Goal: Information Seeking & Learning: Learn about a topic

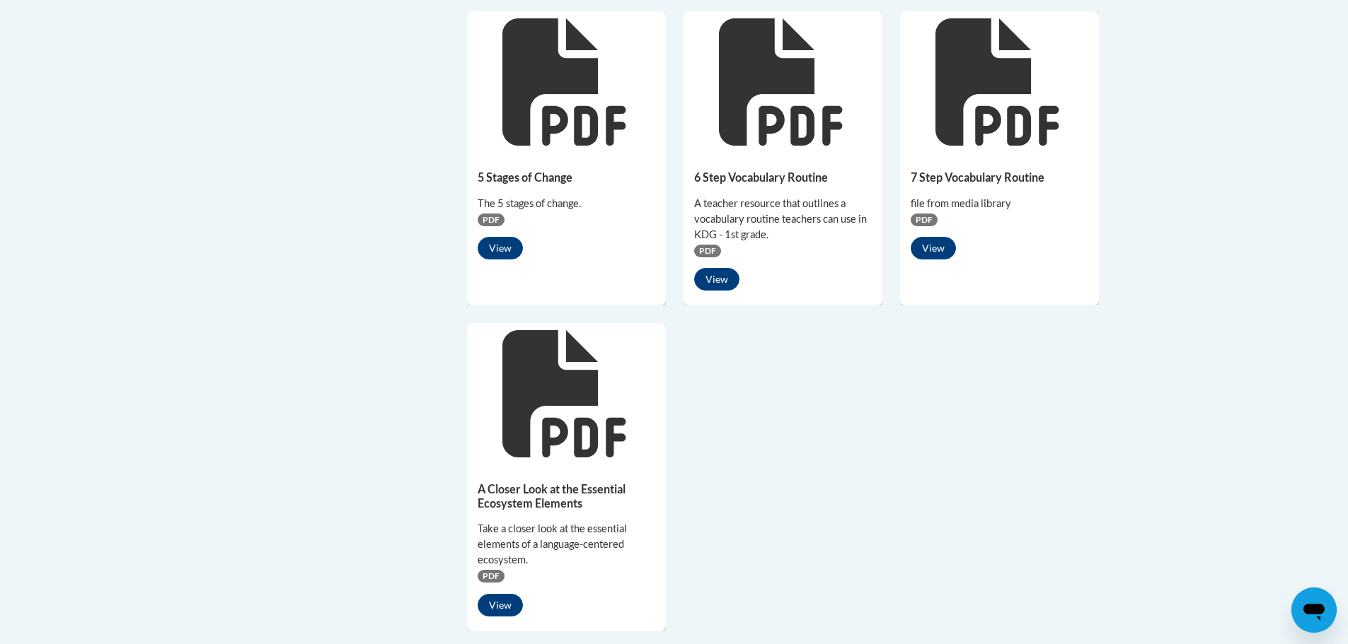
scroll to position [920, 0]
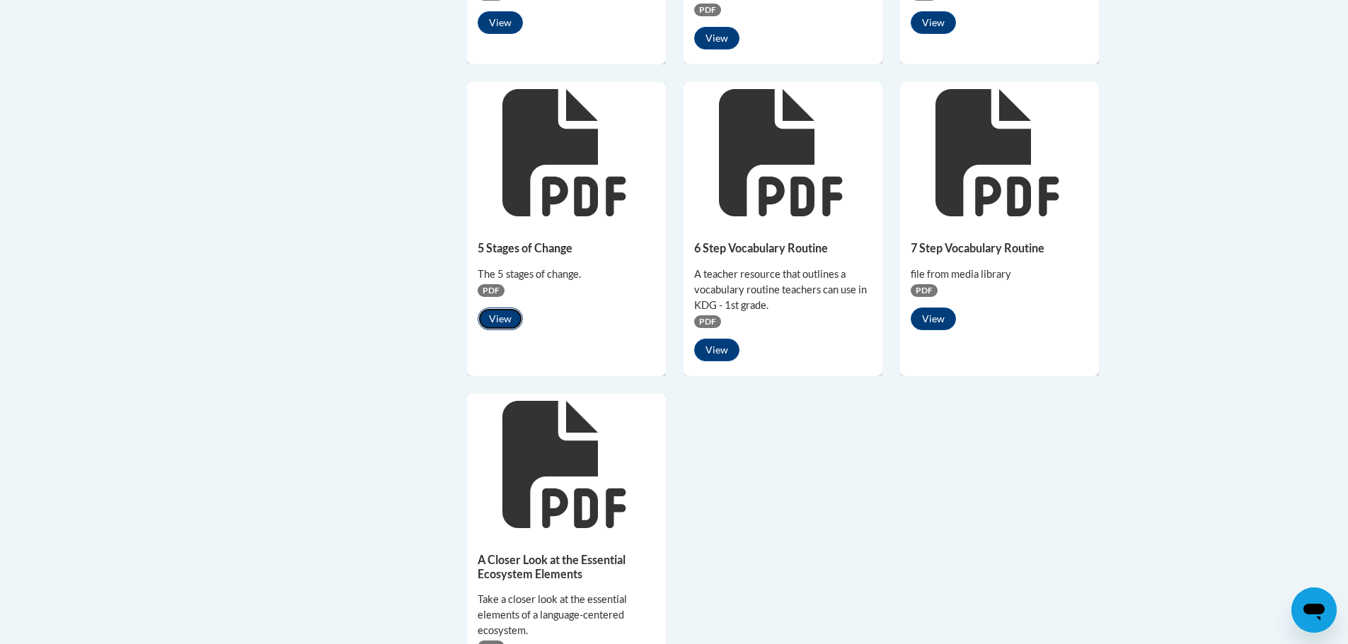
click at [497, 323] on button "View" at bounding box center [500, 319] width 45 height 23
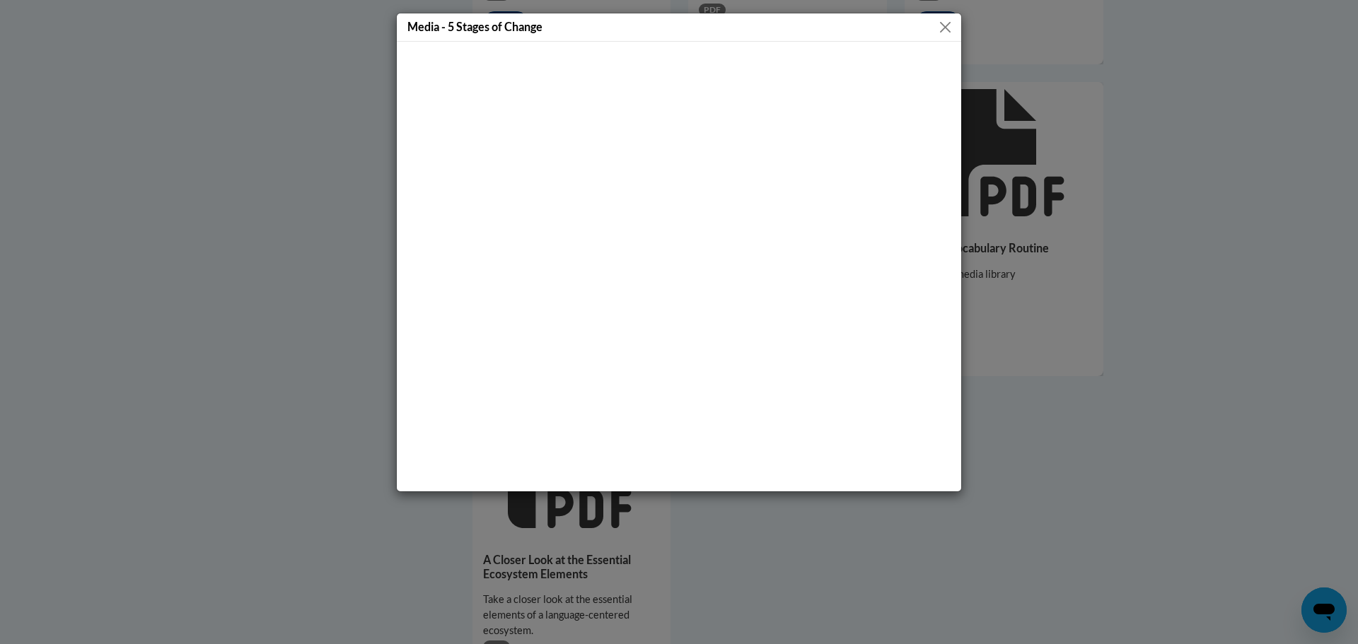
click at [945, 19] on button "Close" at bounding box center [946, 27] width 18 height 18
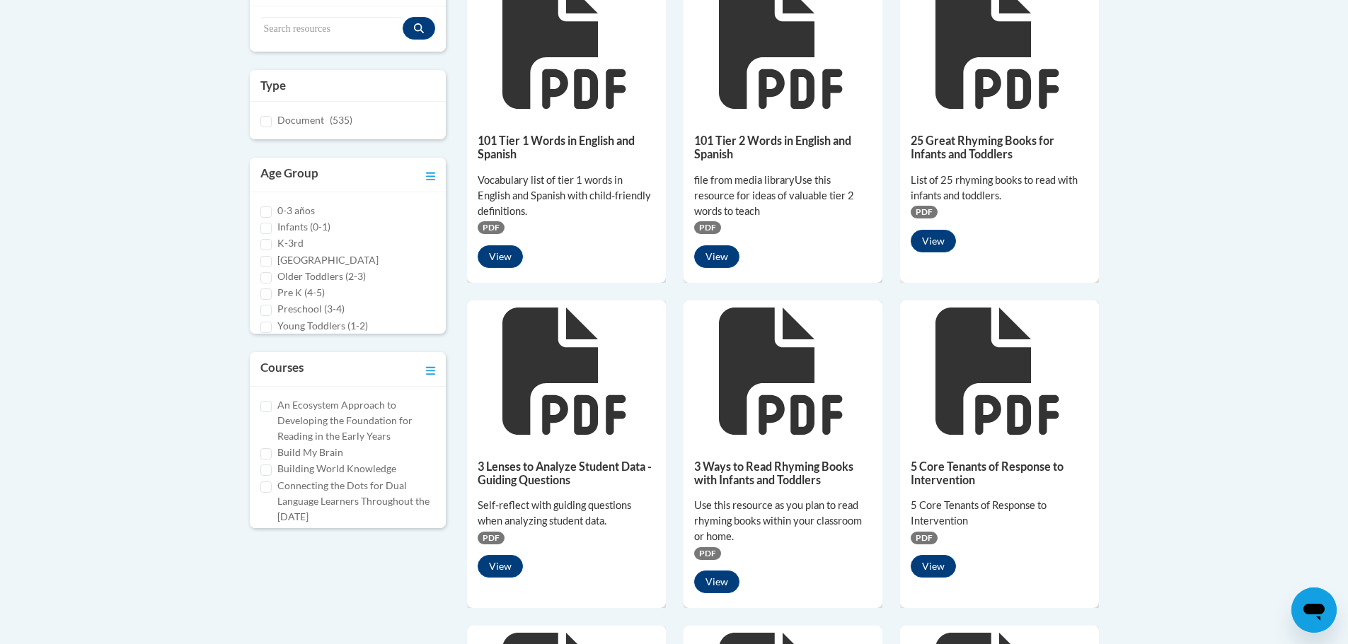
scroll to position [163, 0]
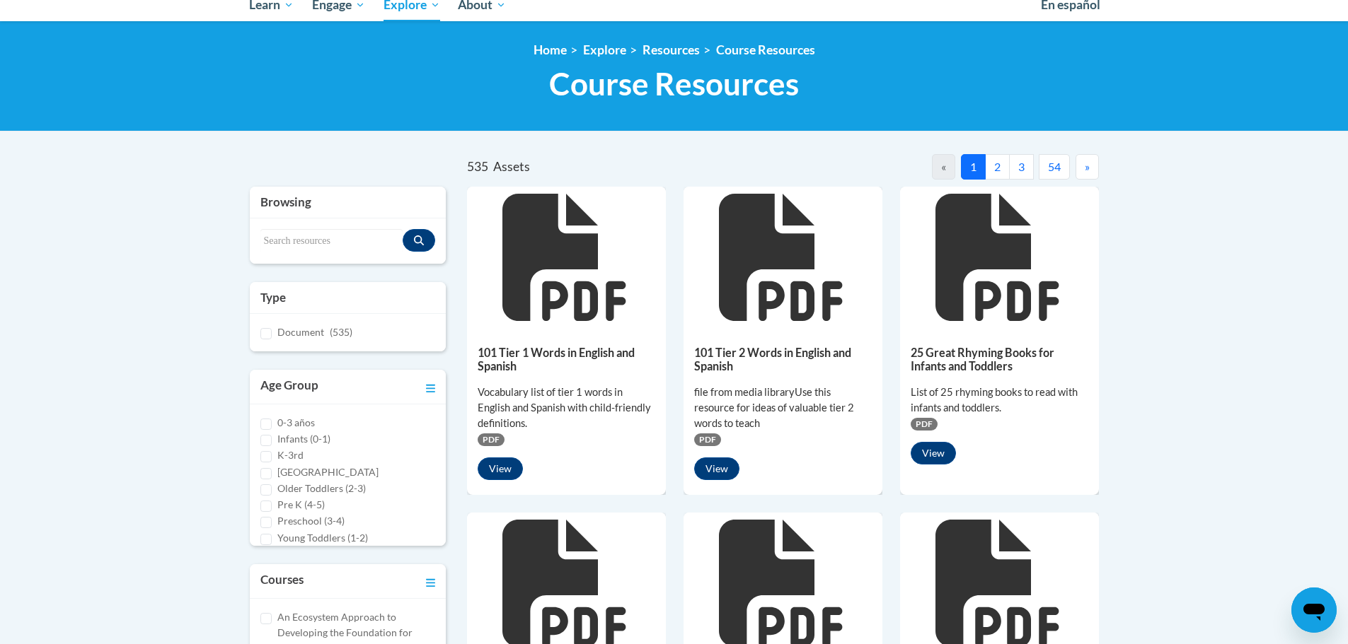
click at [996, 162] on button "2" at bounding box center [997, 166] width 25 height 25
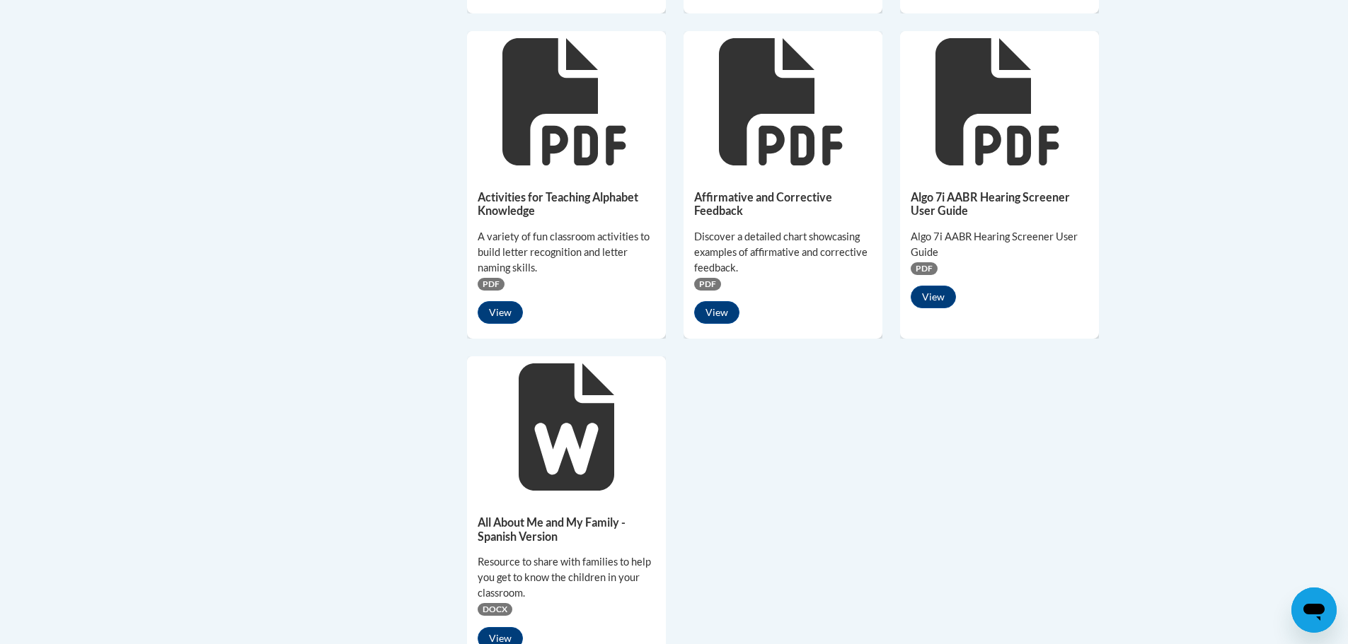
scroll to position [1012, 0]
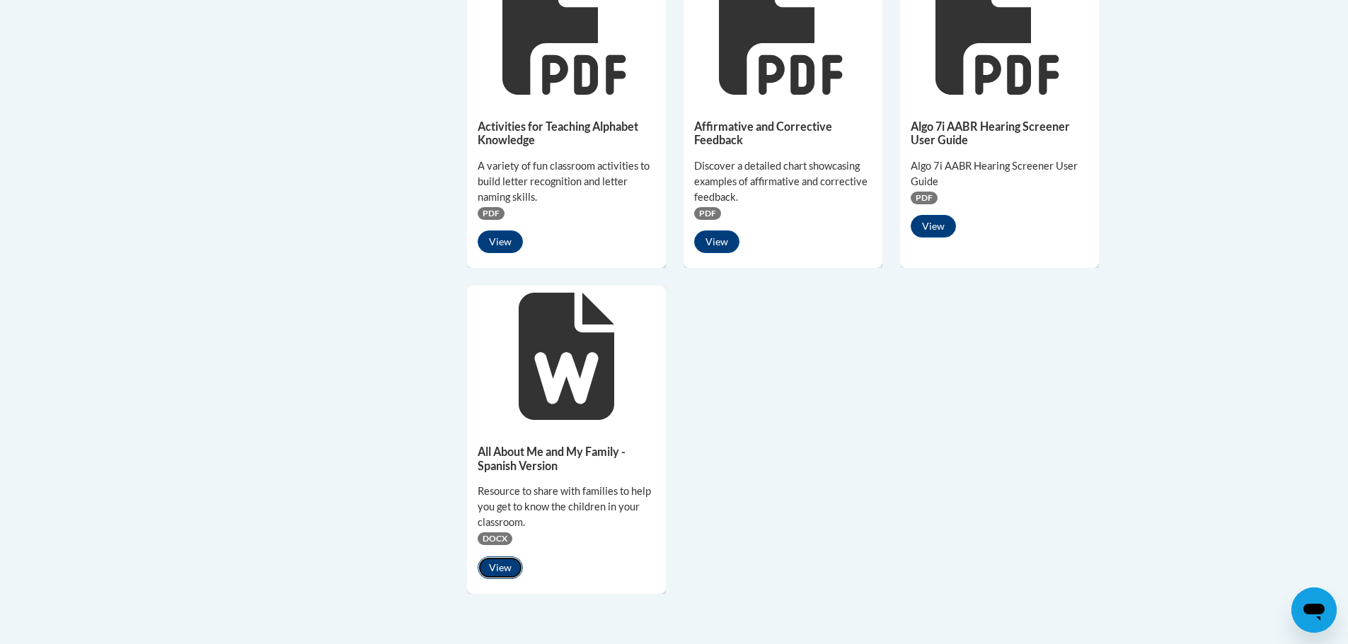
click at [496, 560] on button "View" at bounding box center [500, 568] width 45 height 23
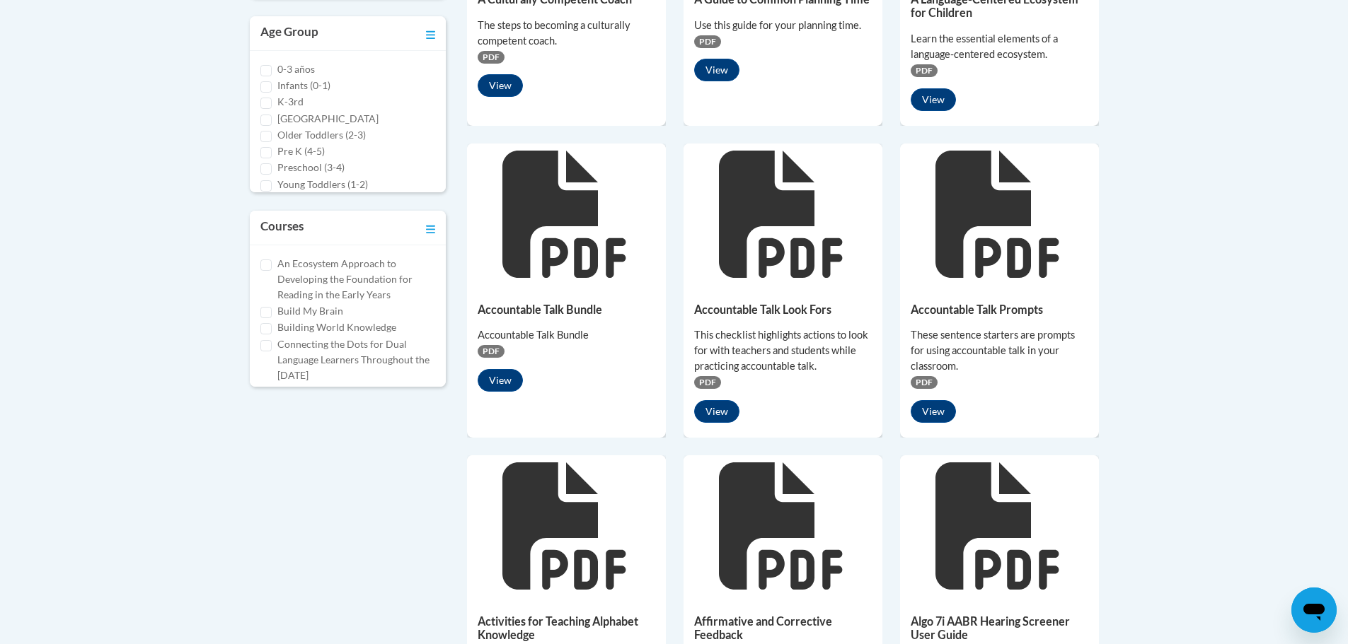
scroll to position [305, 0]
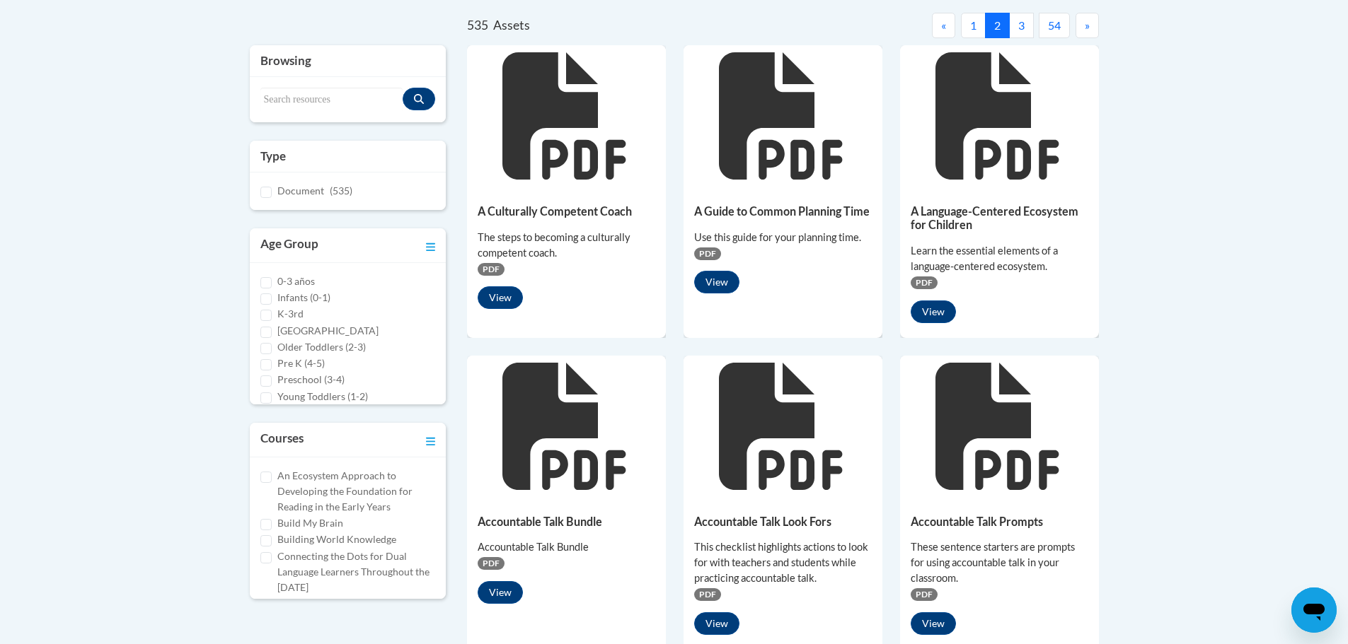
click at [1024, 22] on button "3" at bounding box center [1021, 25] width 25 height 25
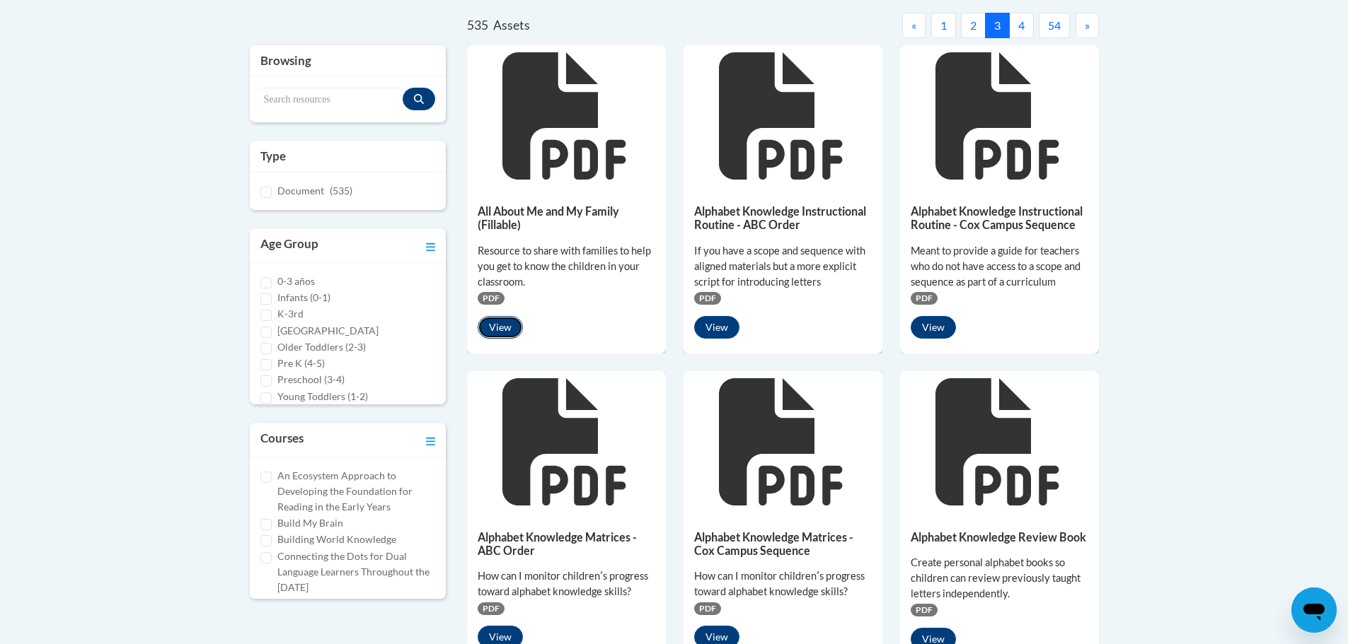
click at [500, 321] on button "View" at bounding box center [500, 327] width 45 height 23
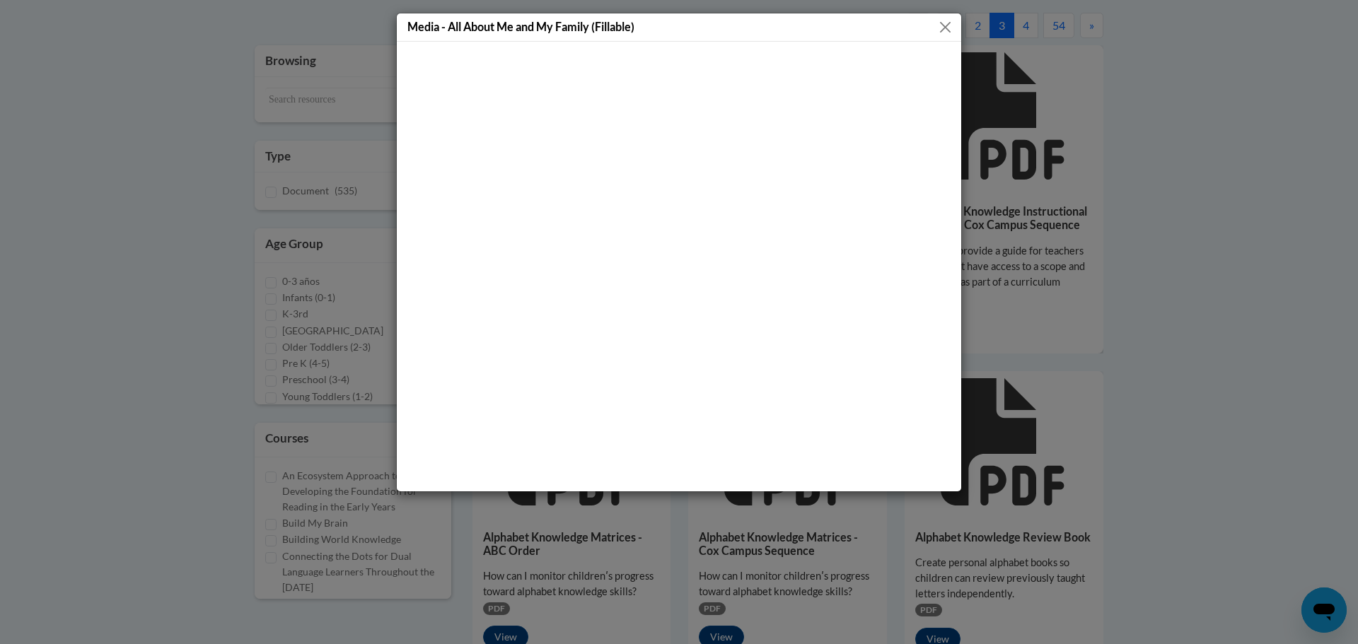
click at [944, 26] on button "Close" at bounding box center [946, 27] width 18 height 18
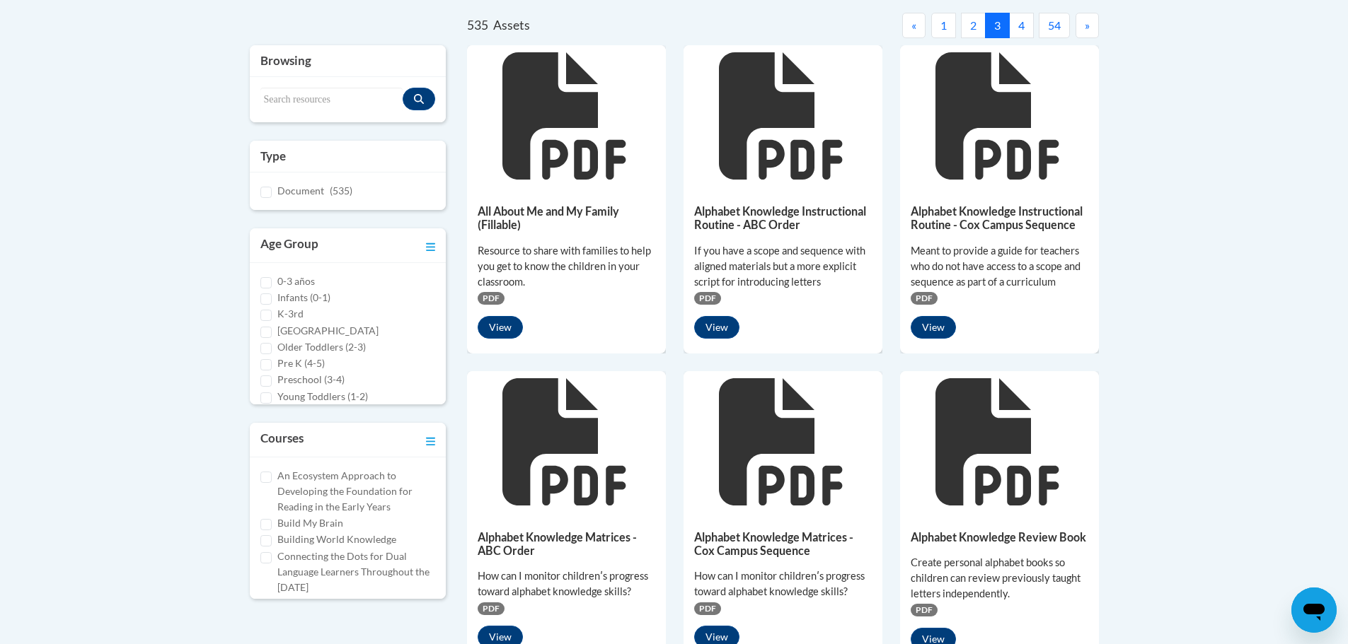
scroll to position [93, 0]
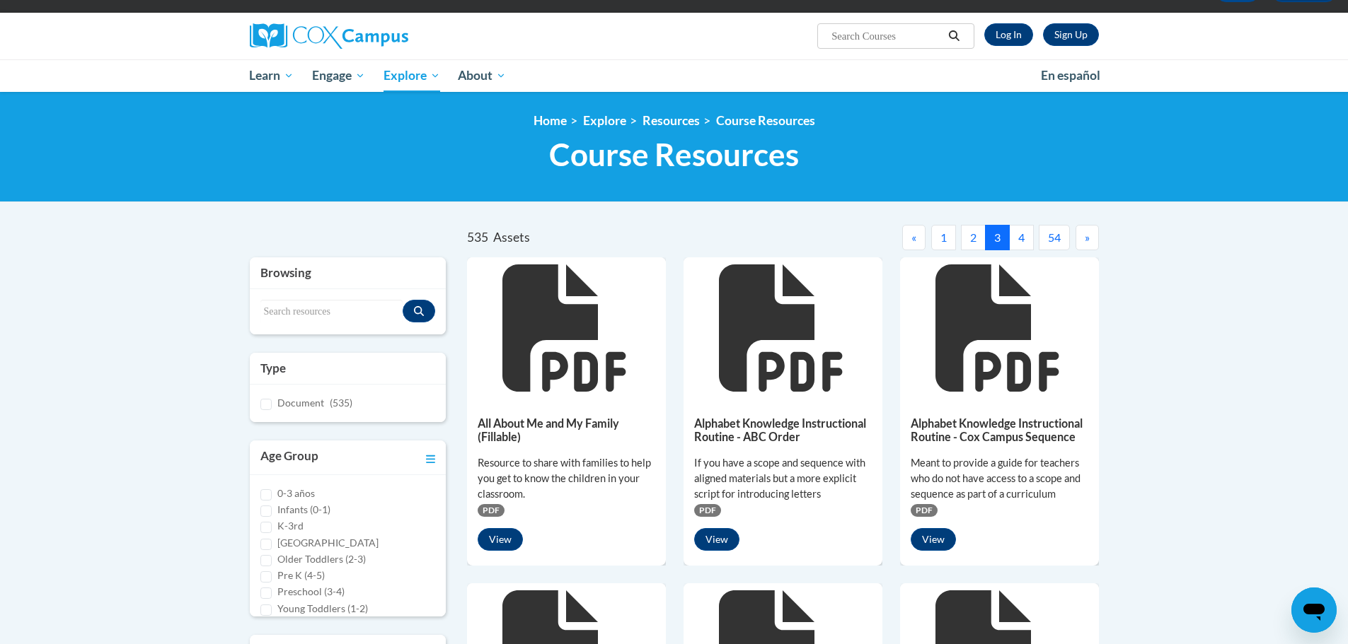
click at [1022, 241] on button "4" at bounding box center [1021, 237] width 25 height 25
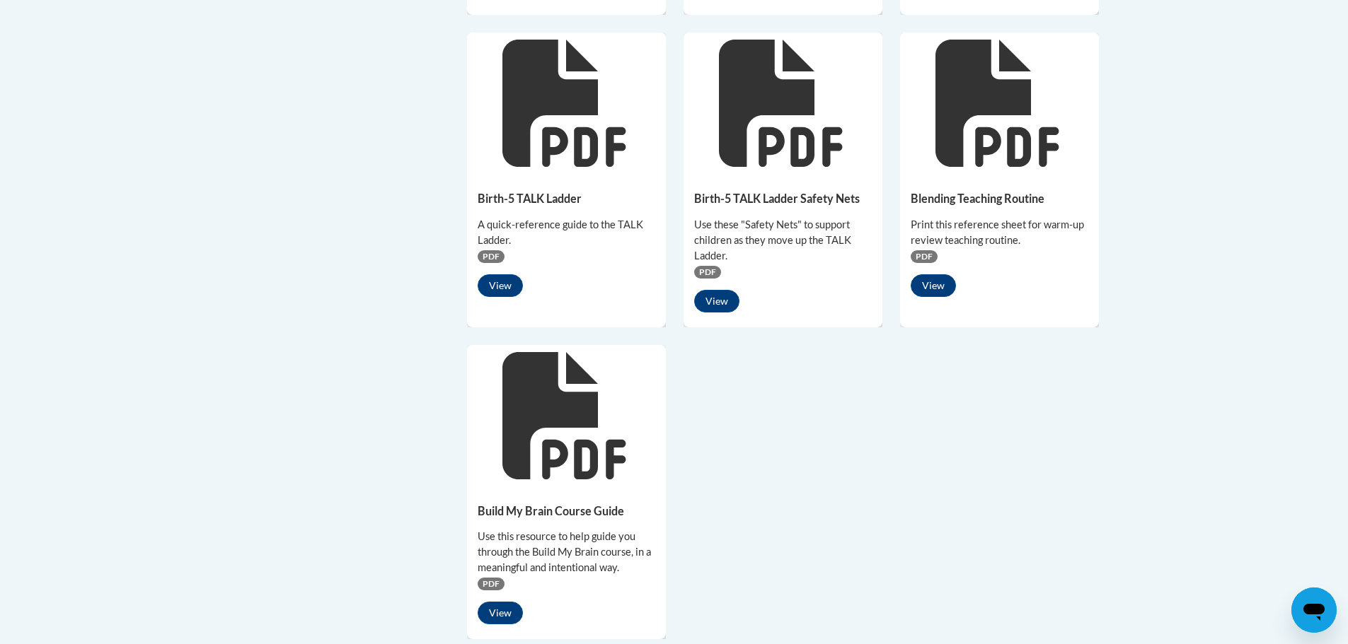
scroll to position [729, 0]
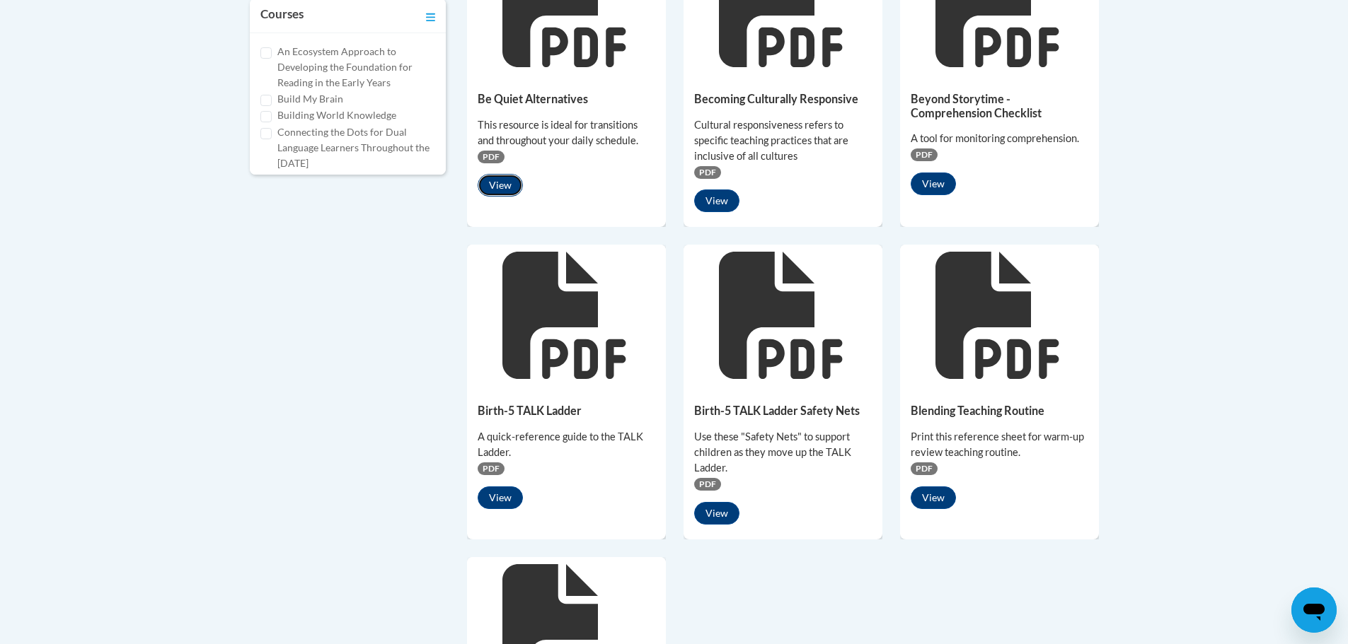
click at [498, 181] on button "View" at bounding box center [500, 185] width 45 height 23
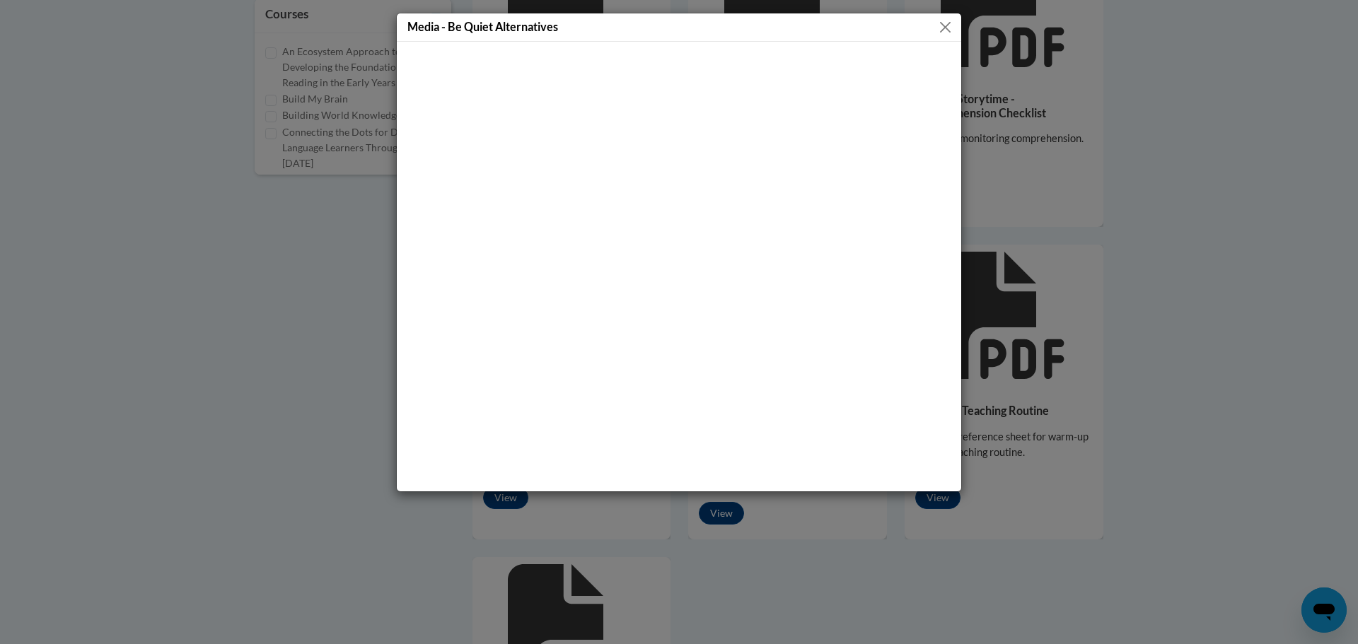
click at [949, 23] on button "Close" at bounding box center [946, 27] width 18 height 18
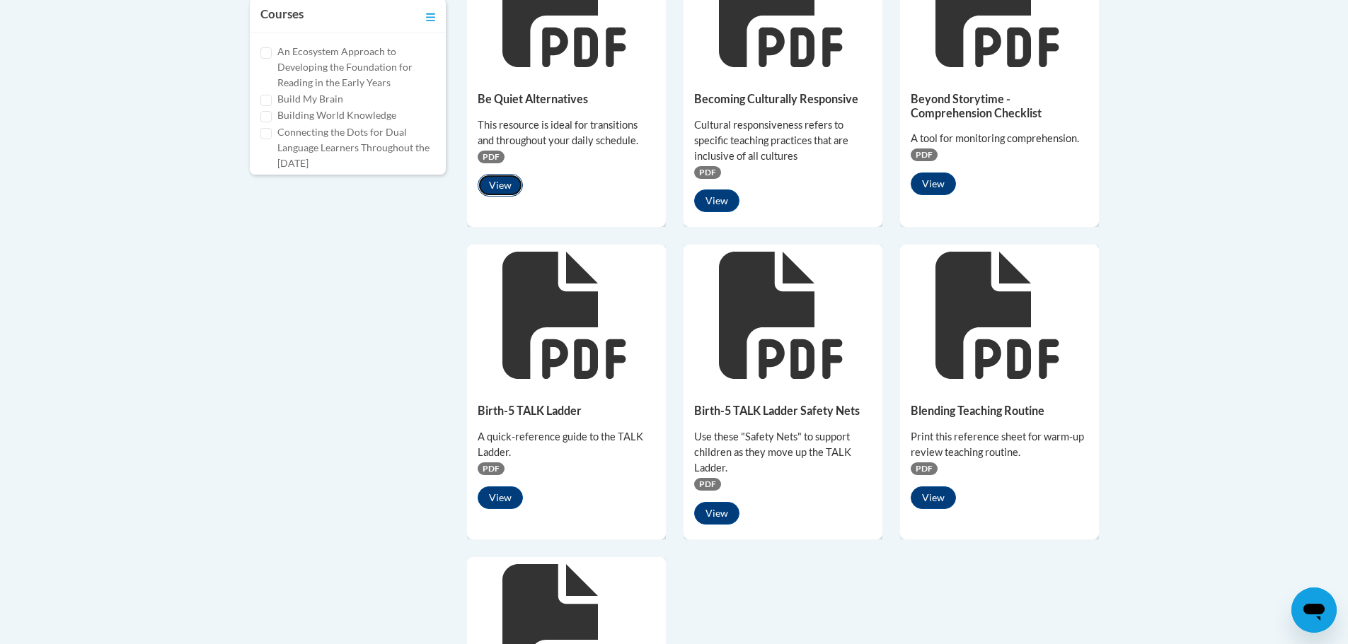
click at [501, 180] on button "View" at bounding box center [500, 185] width 45 height 23
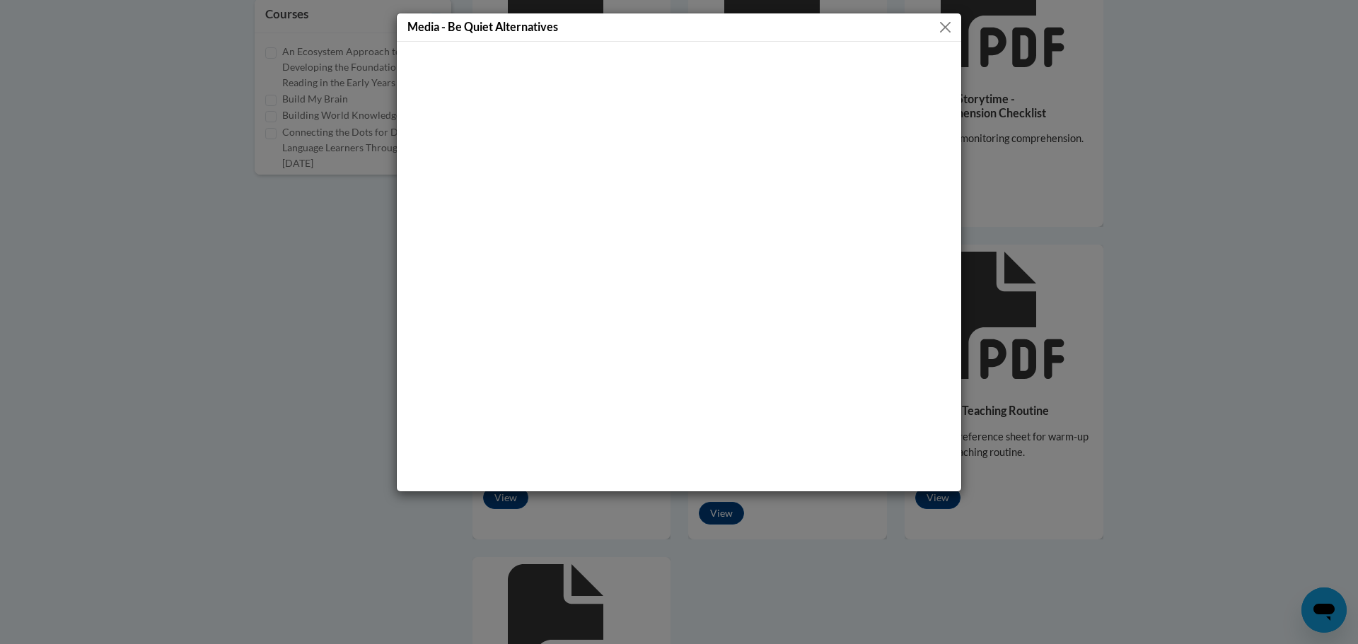
click at [945, 23] on button "Close" at bounding box center [946, 27] width 18 height 18
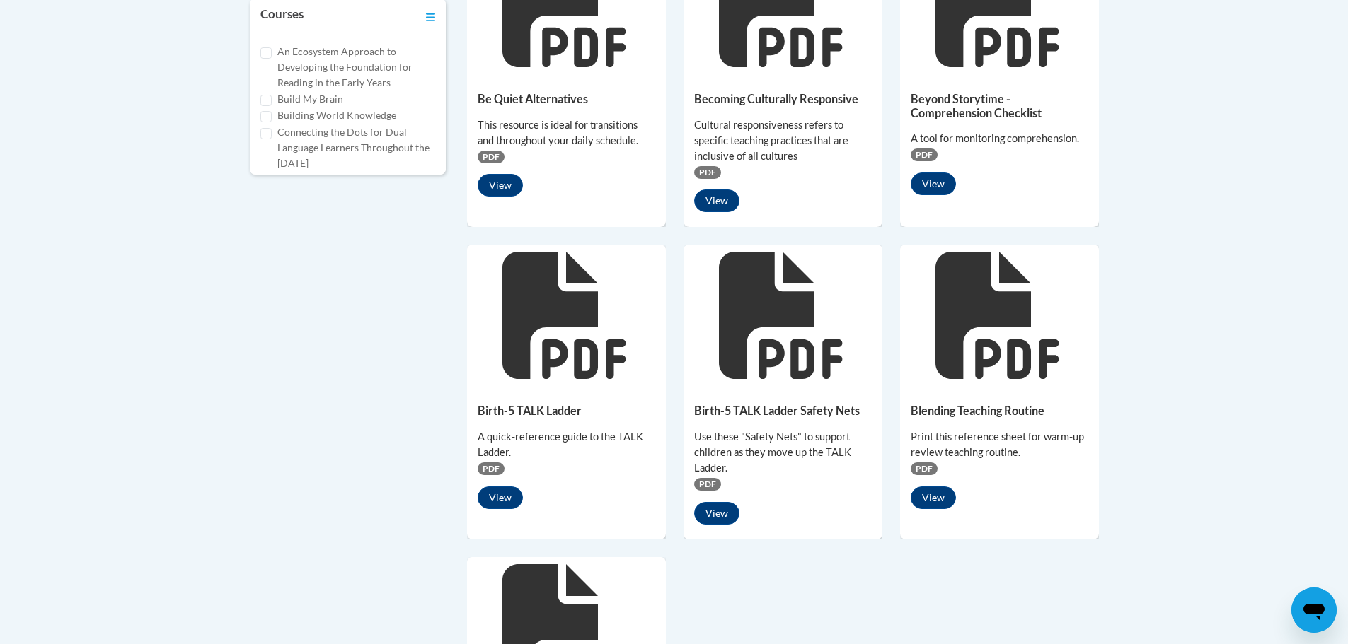
click at [490, 152] on span "PDF" at bounding box center [491, 157] width 27 height 13
click at [491, 154] on span "PDF" at bounding box center [491, 157] width 27 height 13
click at [512, 183] on button "View" at bounding box center [500, 185] width 45 height 23
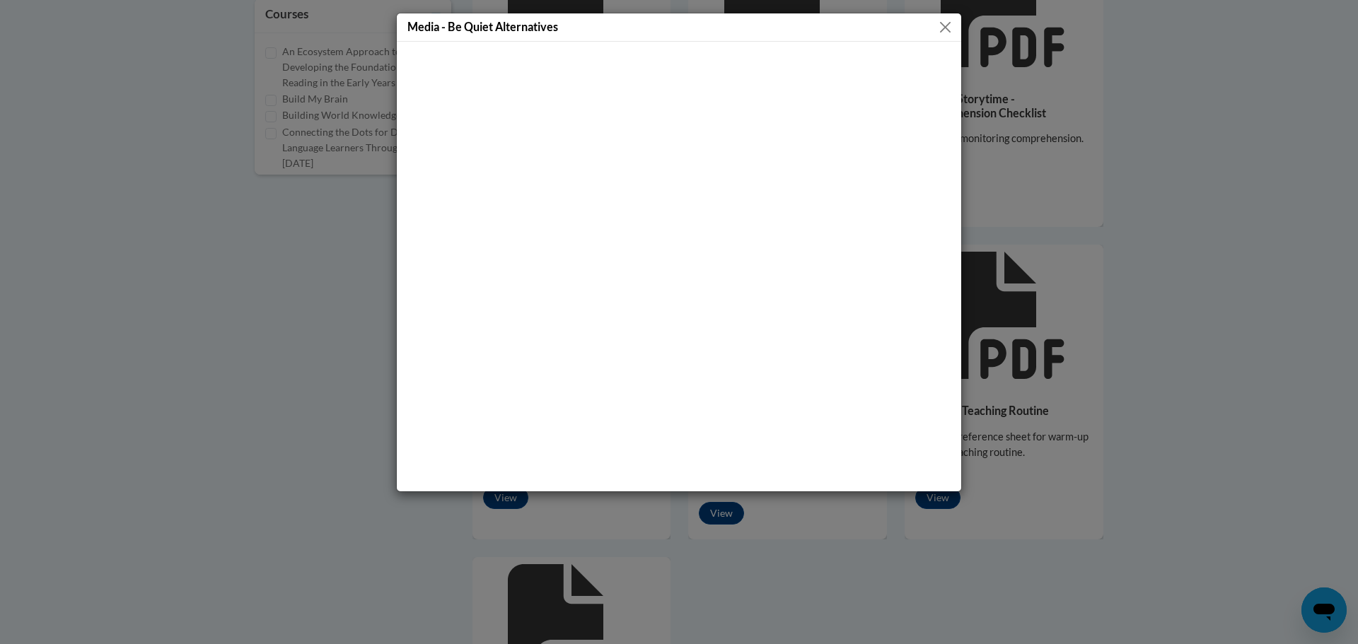
click at [944, 21] on button "Close" at bounding box center [946, 27] width 18 height 18
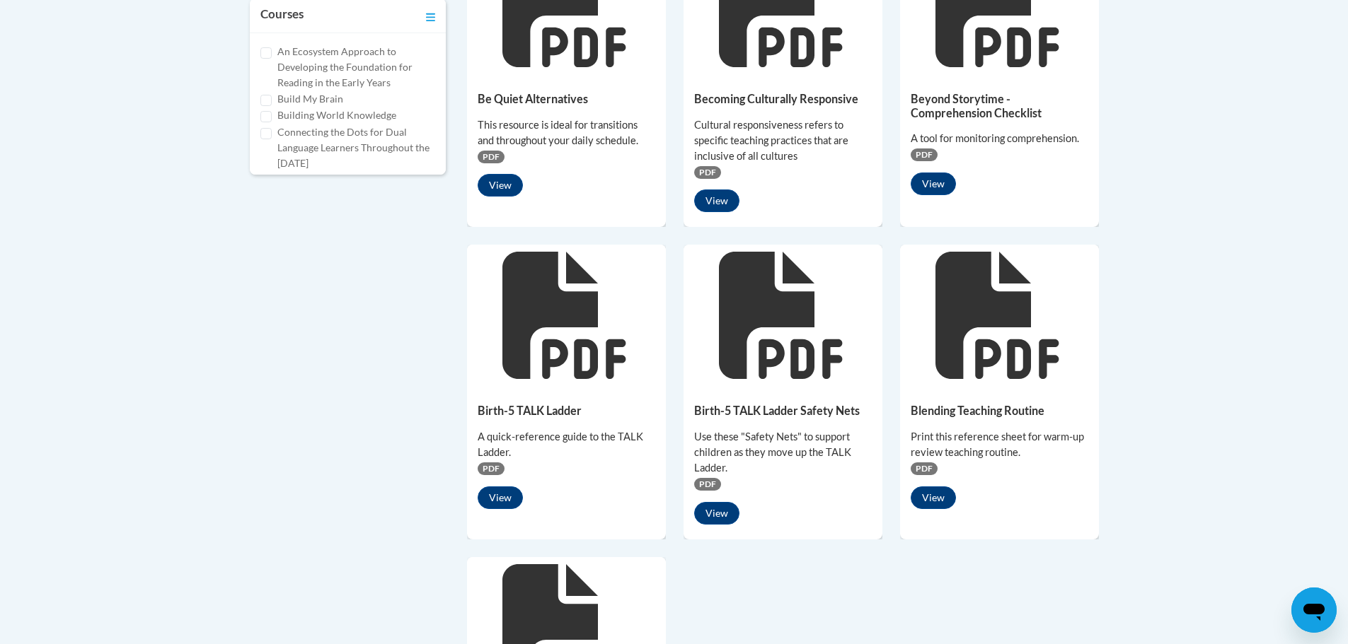
scroll to position [659, 0]
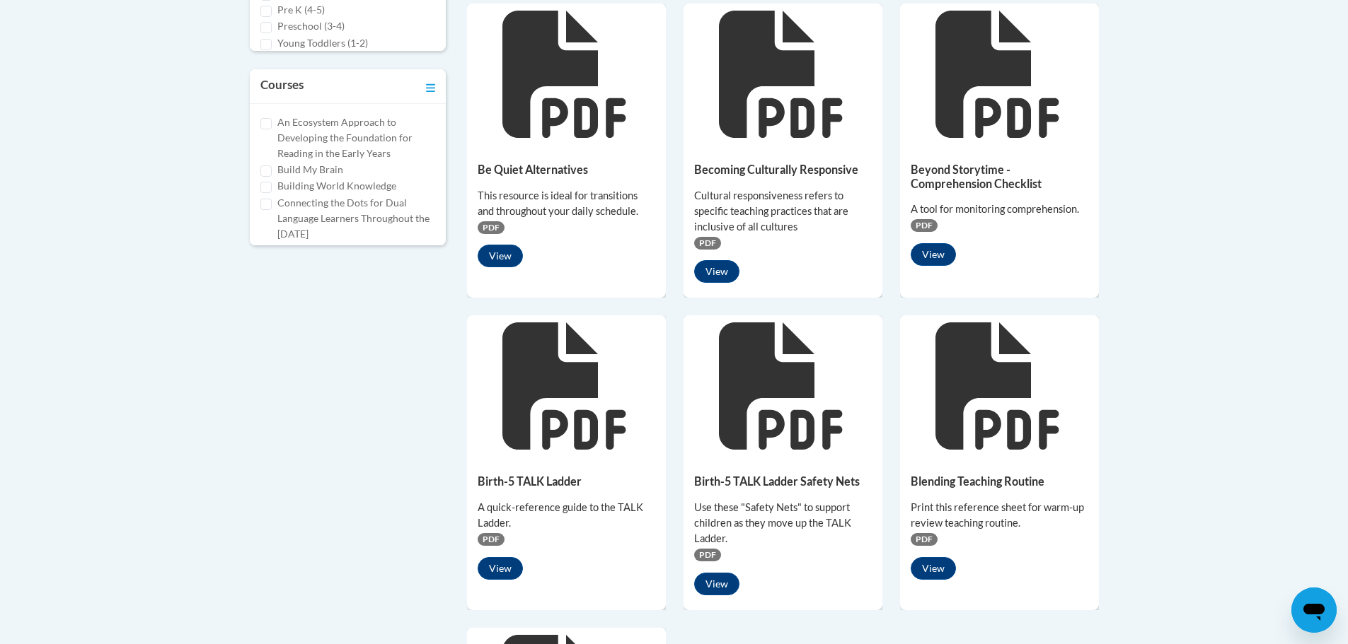
click at [497, 224] on span "PDF" at bounding box center [491, 227] width 27 height 13
click at [493, 225] on span "PDF" at bounding box center [491, 227] width 27 height 13
click at [517, 171] on h5 "Be Quiet Alternatives" at bounding box center [567, 169] width 178 height 13
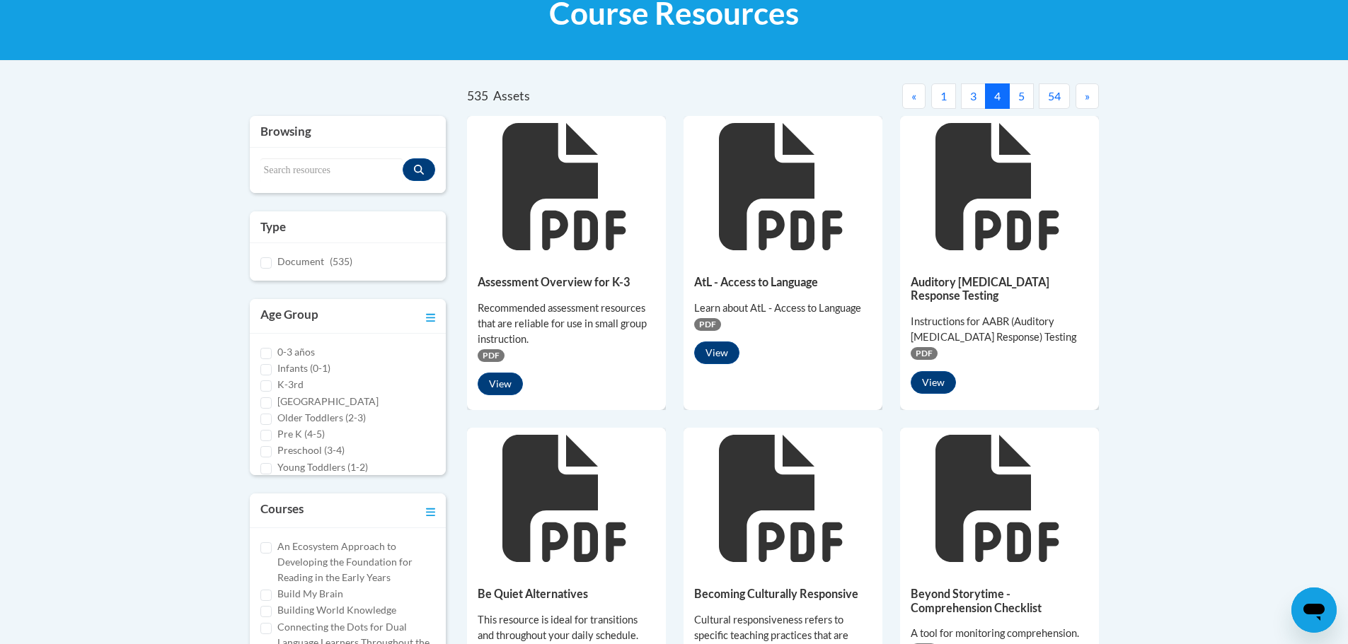
scroll to position [93, 0]
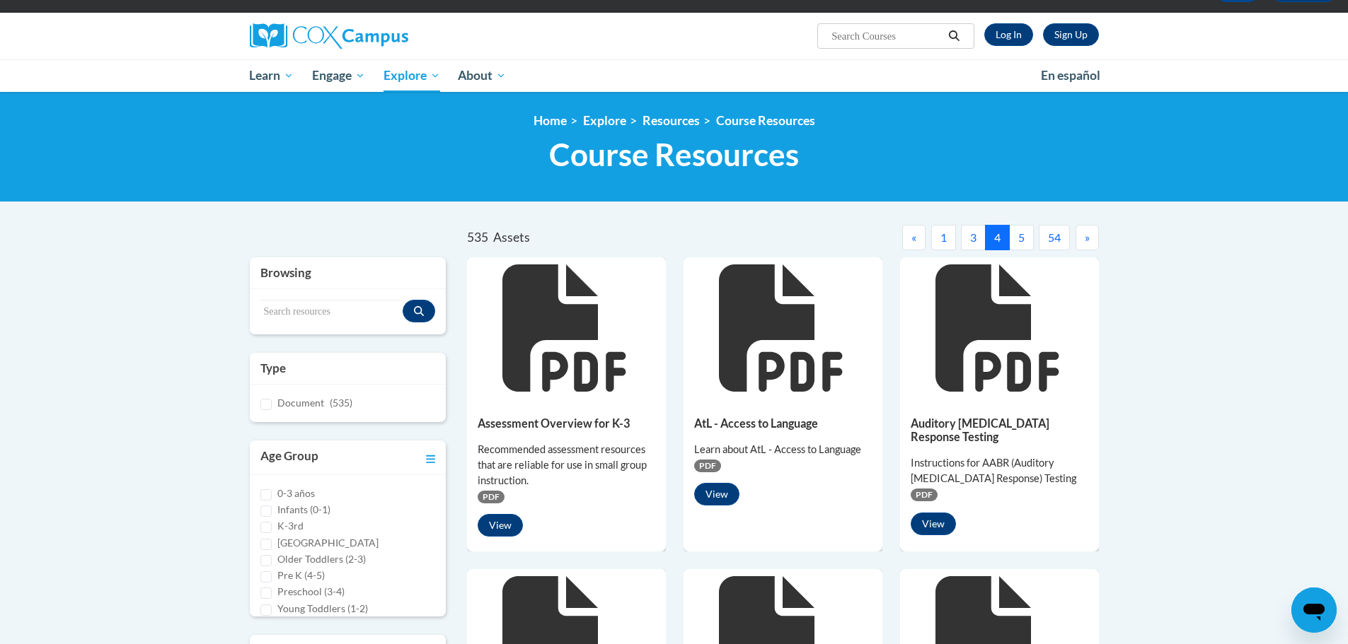
click at [1022, 233] on button "5" at bounding box center [1021, 237] width 25 height 25
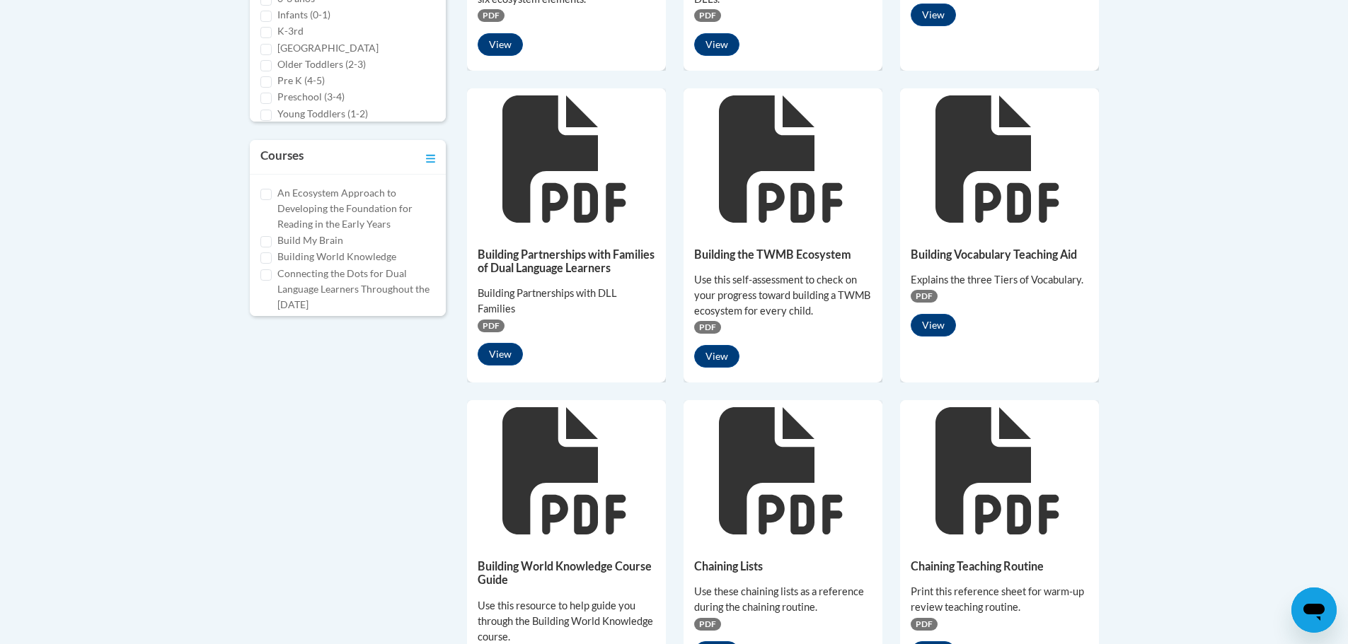
scroll to position [305, 0]
